Goal: Transaction & Acquisition: Purchase product/service

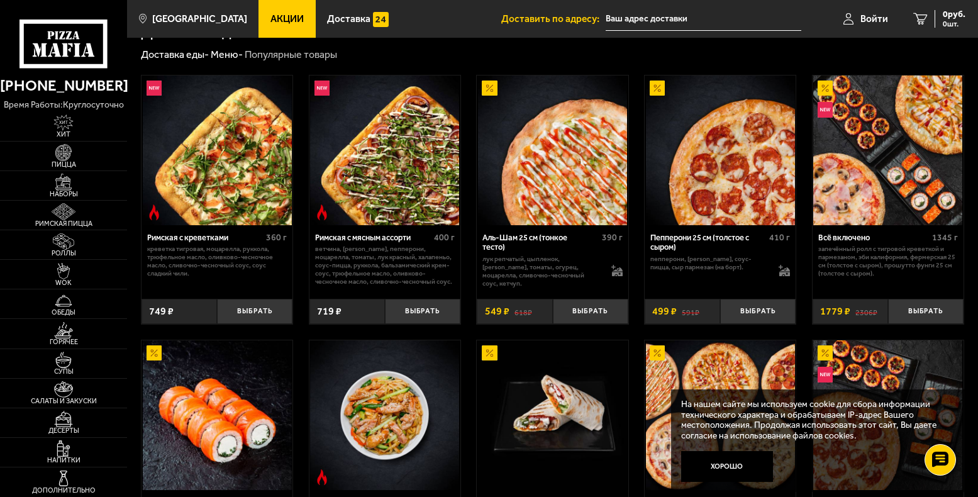
scroll to position [269, 0]
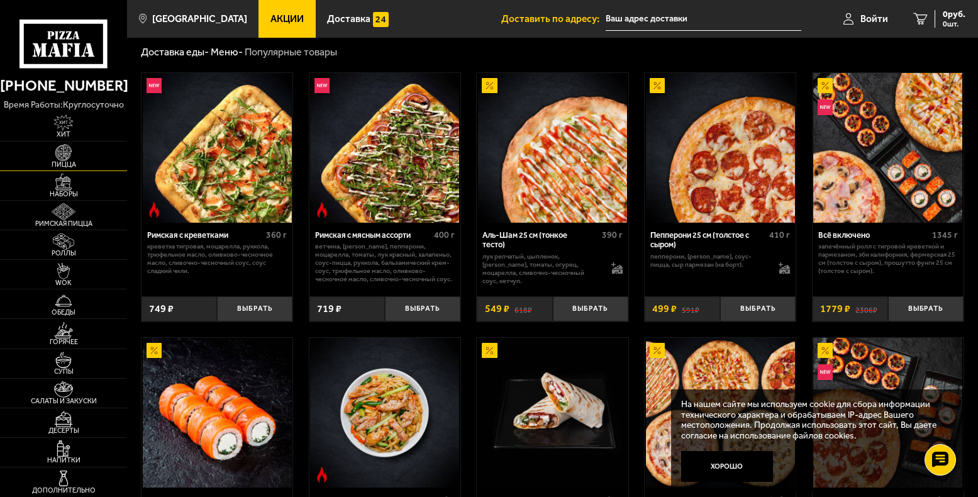
click at [71, 159] on img at bounding box center [63, 152] width 39 height 16
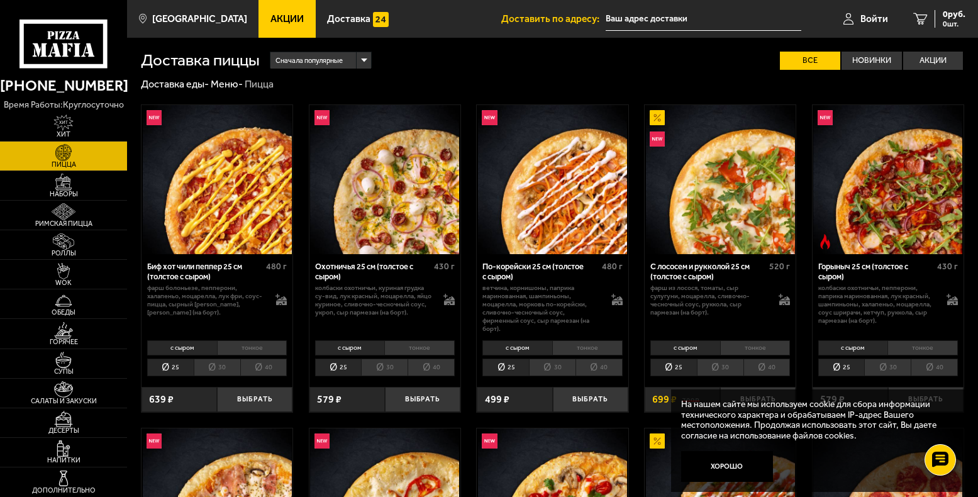
click at [255, 371] on li "40" at bounding box center [263, 368] width 47 height 18
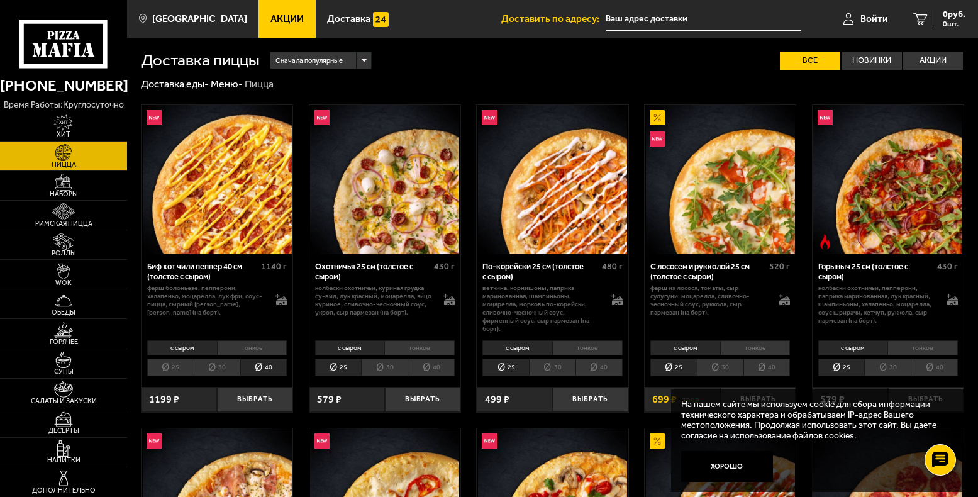
click at [422, 366] on li "40" at bounding box center [431, 368] width 47 height 18
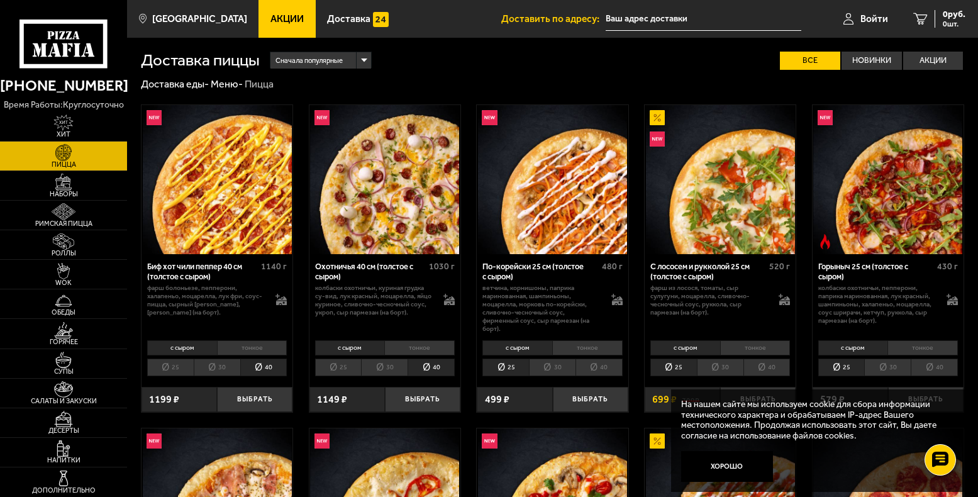
click at [431, 366] on li "40" at bounding box center [431, 368] width 47 height 18
click at [588, 366] on li "40" at bounding box center [599, 368] width 47 height 18
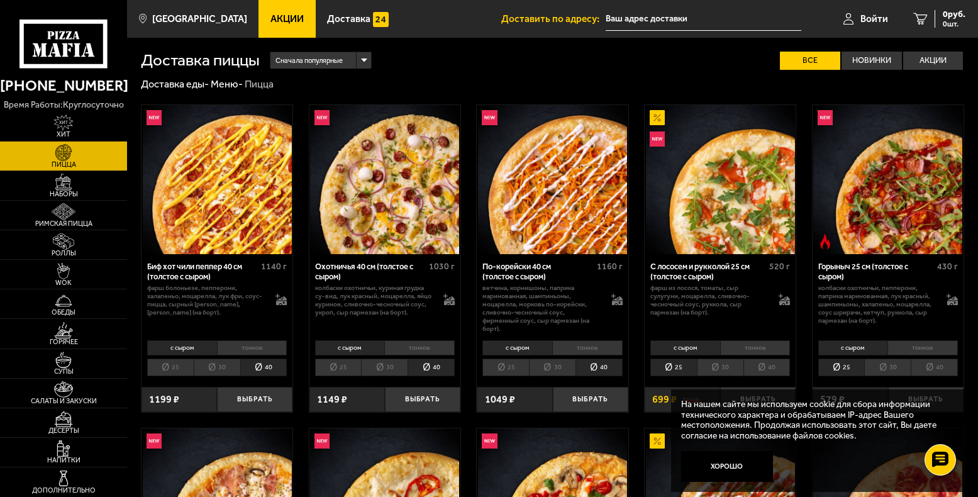
click at [777, 370] on li "40" at bounding box center [767, 368] width 47 height 18
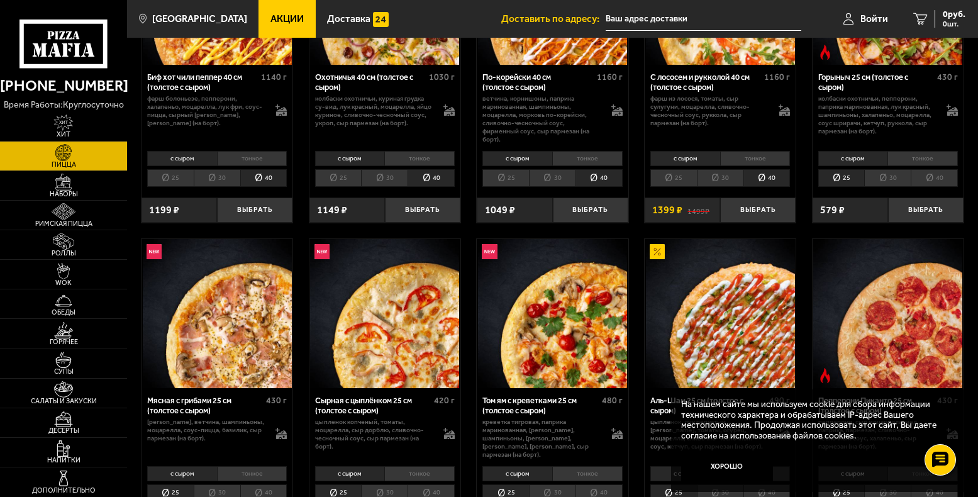
scroll to position [198, 0]
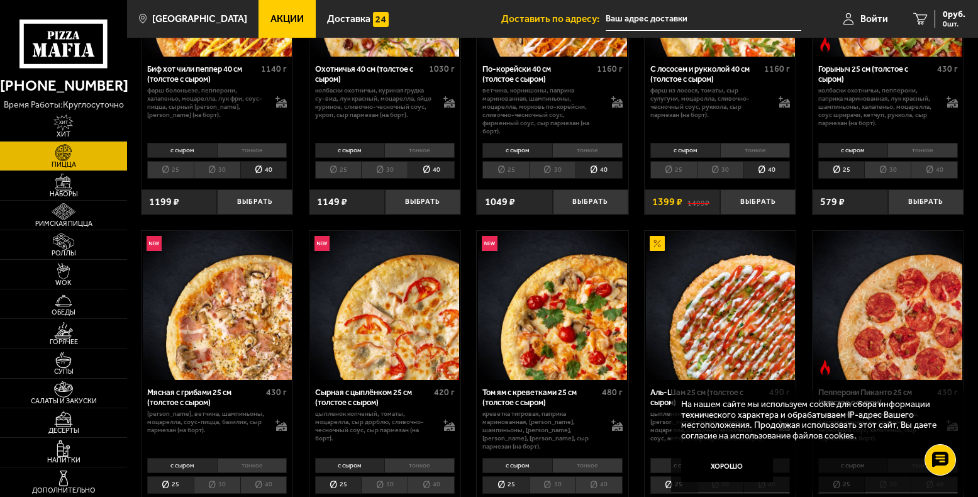
click at [947, 169] on li "40" at bounding box center [934, 170] width 47 height 18
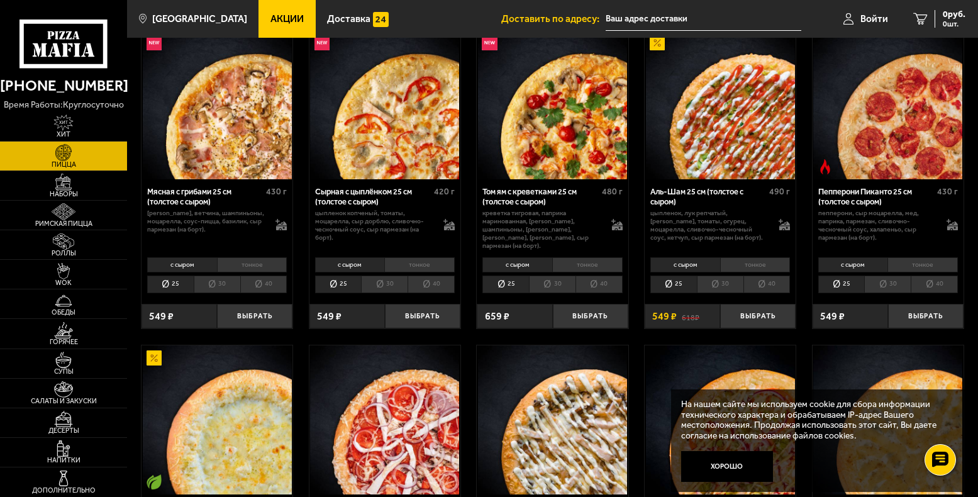
scroll to position [410, 0]
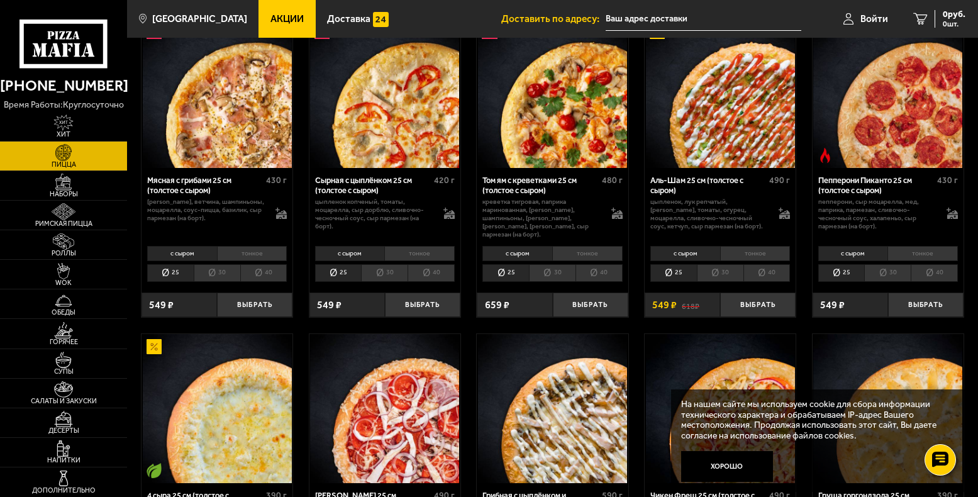
click at [947, 266] on li "40" at bounding box center [934, 273] width 47 height 18
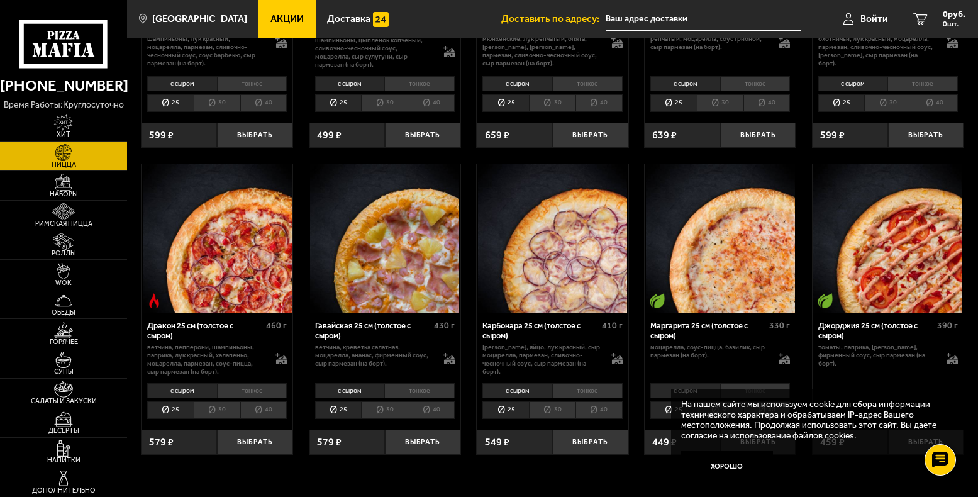
scroll to position [1867, 0]
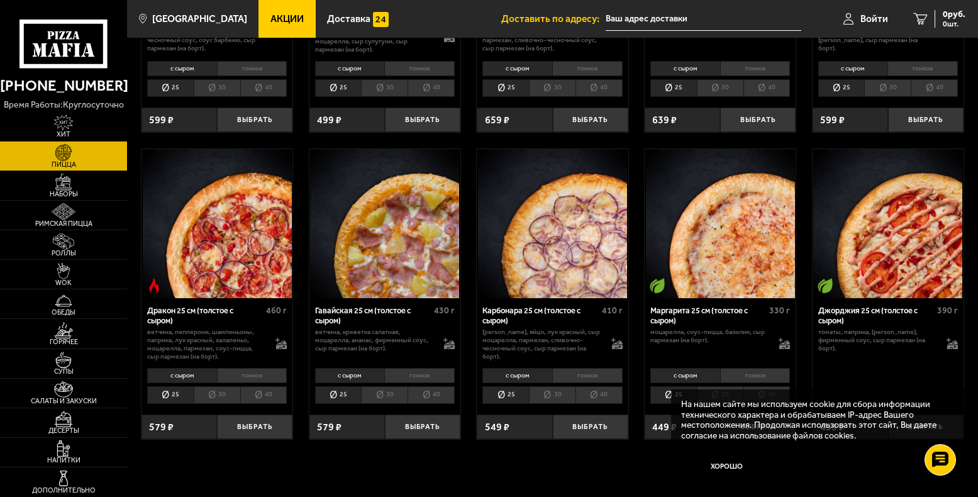
click at [437, 399] on li "40" at bounding box center [431, 395] width 47 height 18
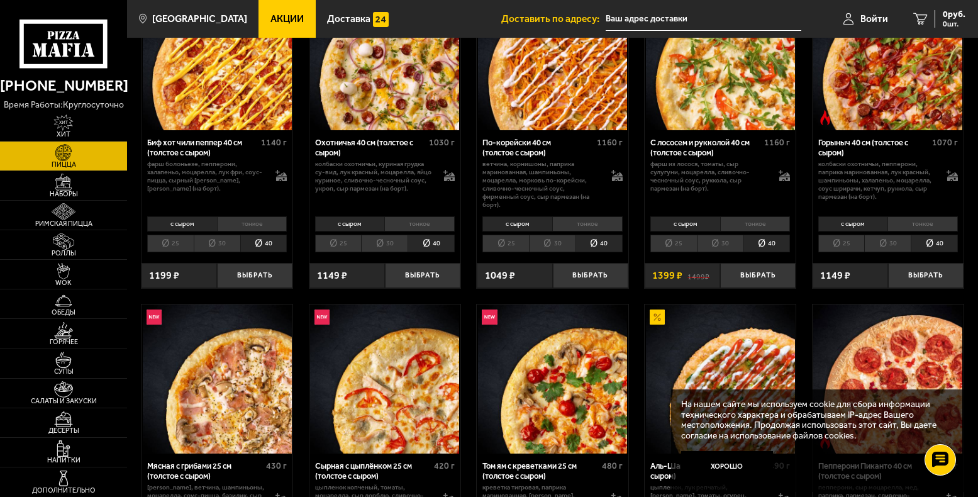
scroll to position [0, 0]
